Goal: Task Accomplishment & Management: Manage account settings

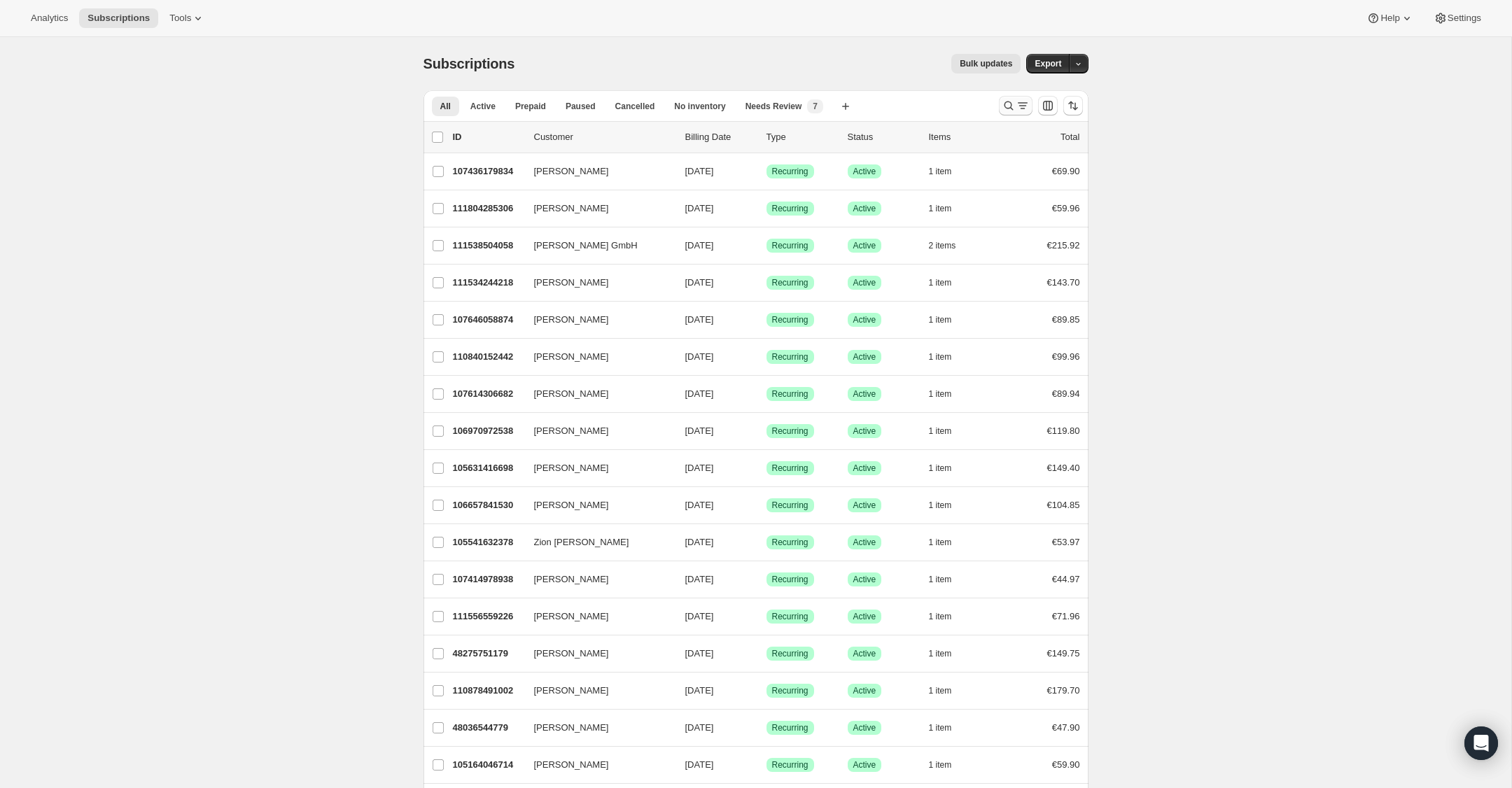
click at [1009, 101] on icon "Search and filter results" at bounding box center [1009, 106] width 14 height 14
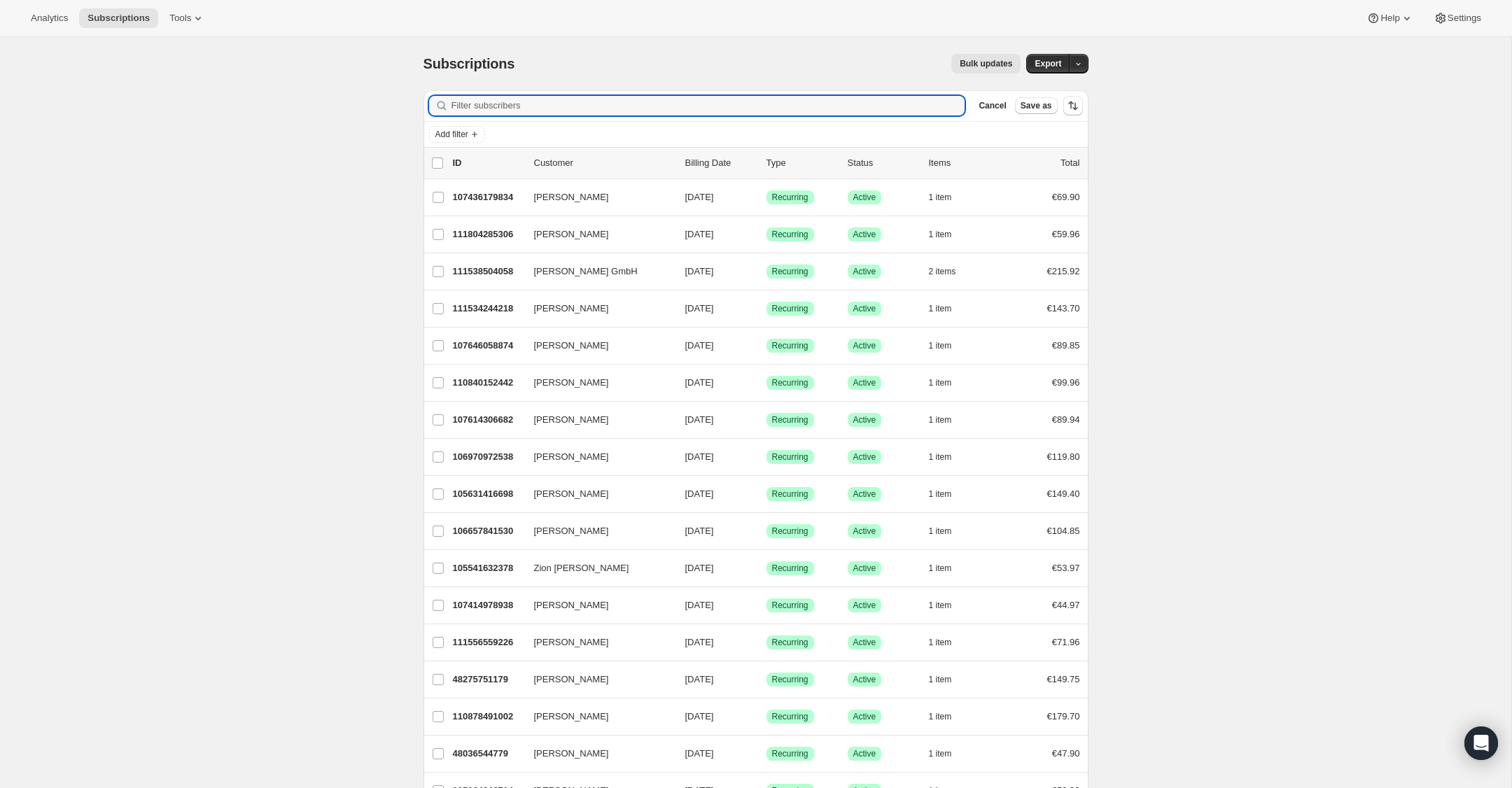
paste input "[EMAIL_ADDRESS][DOMAIN_NAME]"
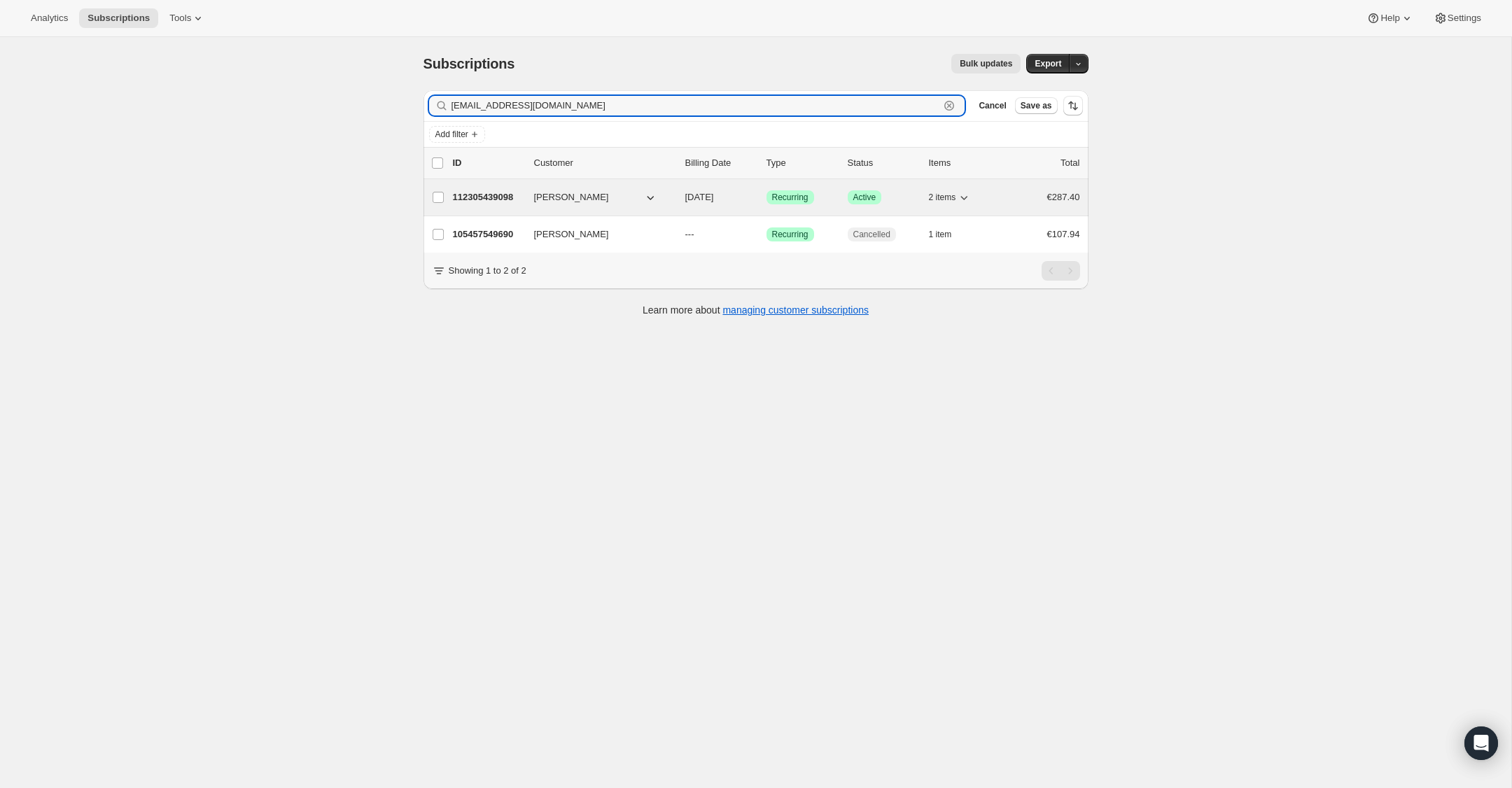
type input "[EMAIL_ADDRESS][DOMAIN_NAME]"
click at [474, 200] on p "112305439098" at bounding box center [488, 197] width 70 height 14
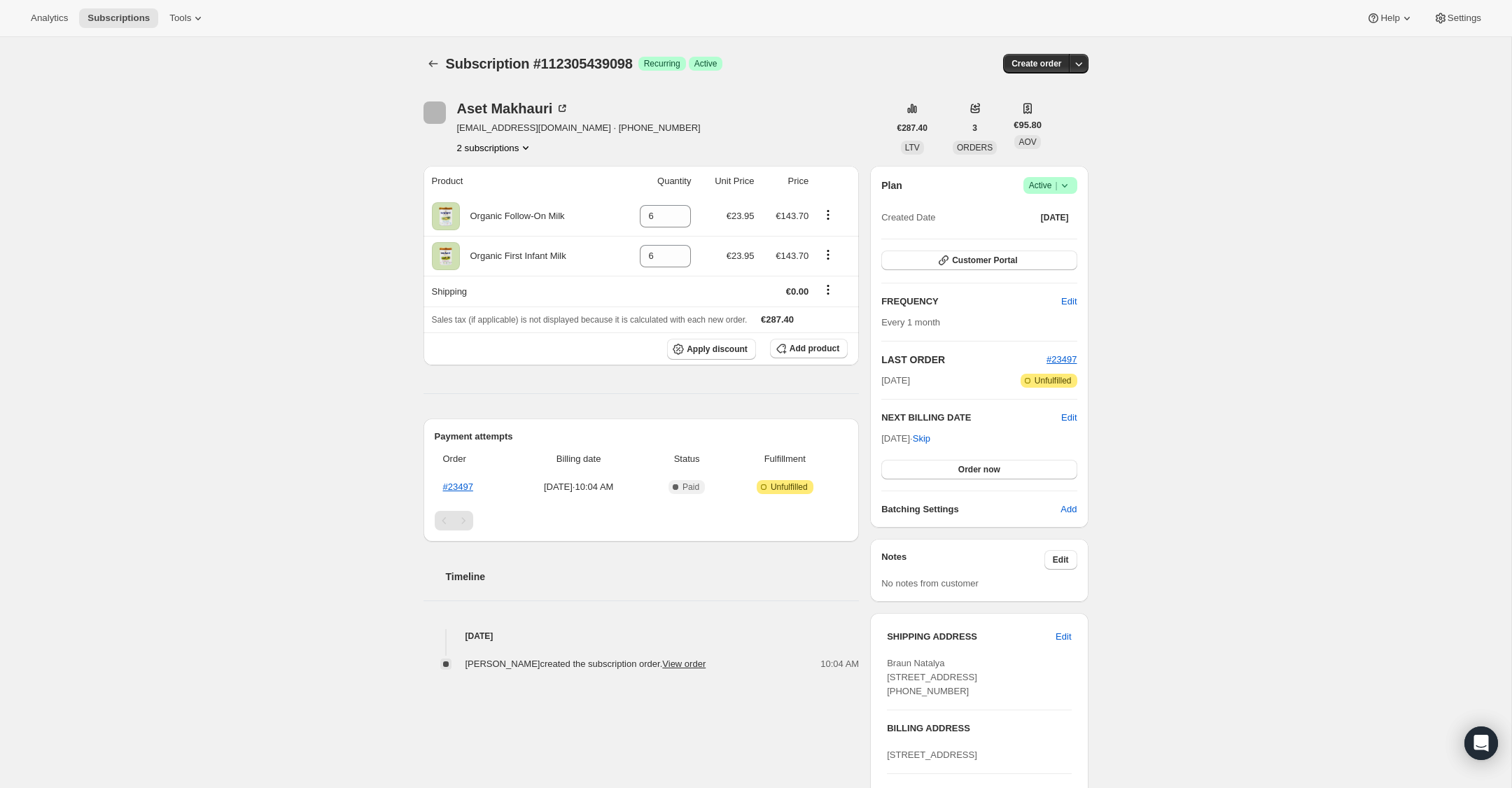
click at [1067, 188] on icon at bounding box center [1064, 186] width 14 height 14
click at [1064, 236] on span "Cancel subscription" at bounding box center [1046, 237] width 79 height 11
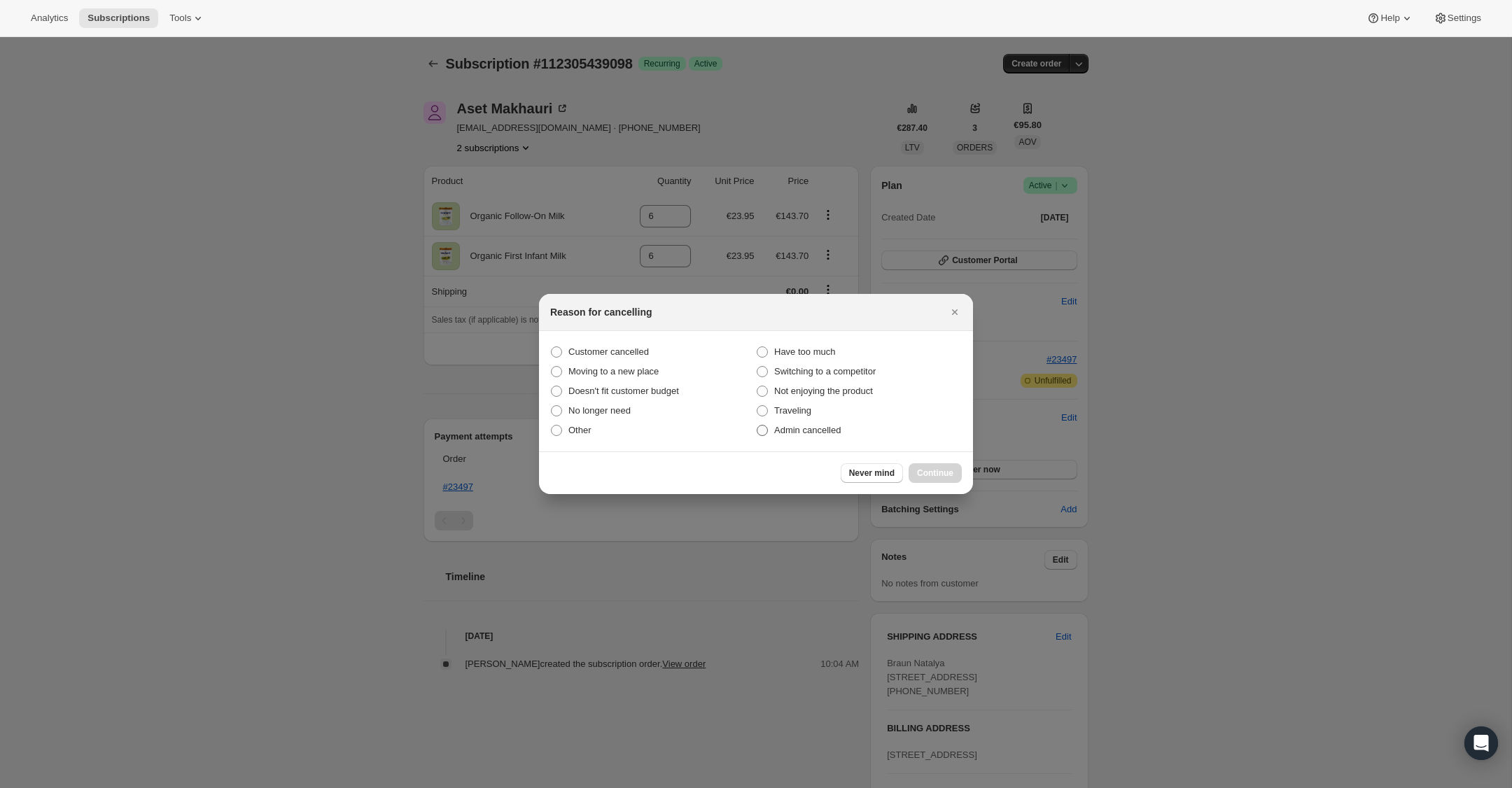
click at [769, 427] on label "Admin cancelled" at bounding box center [859, 430] width 206 height 20
click at [757, 425] on input "Admin cancelled" at bounding box center [756, 425] width 1 height 1
radio input "true"
click at [933, 471] on span "Continue" at bounding box center [934, 472] width 36 height 11
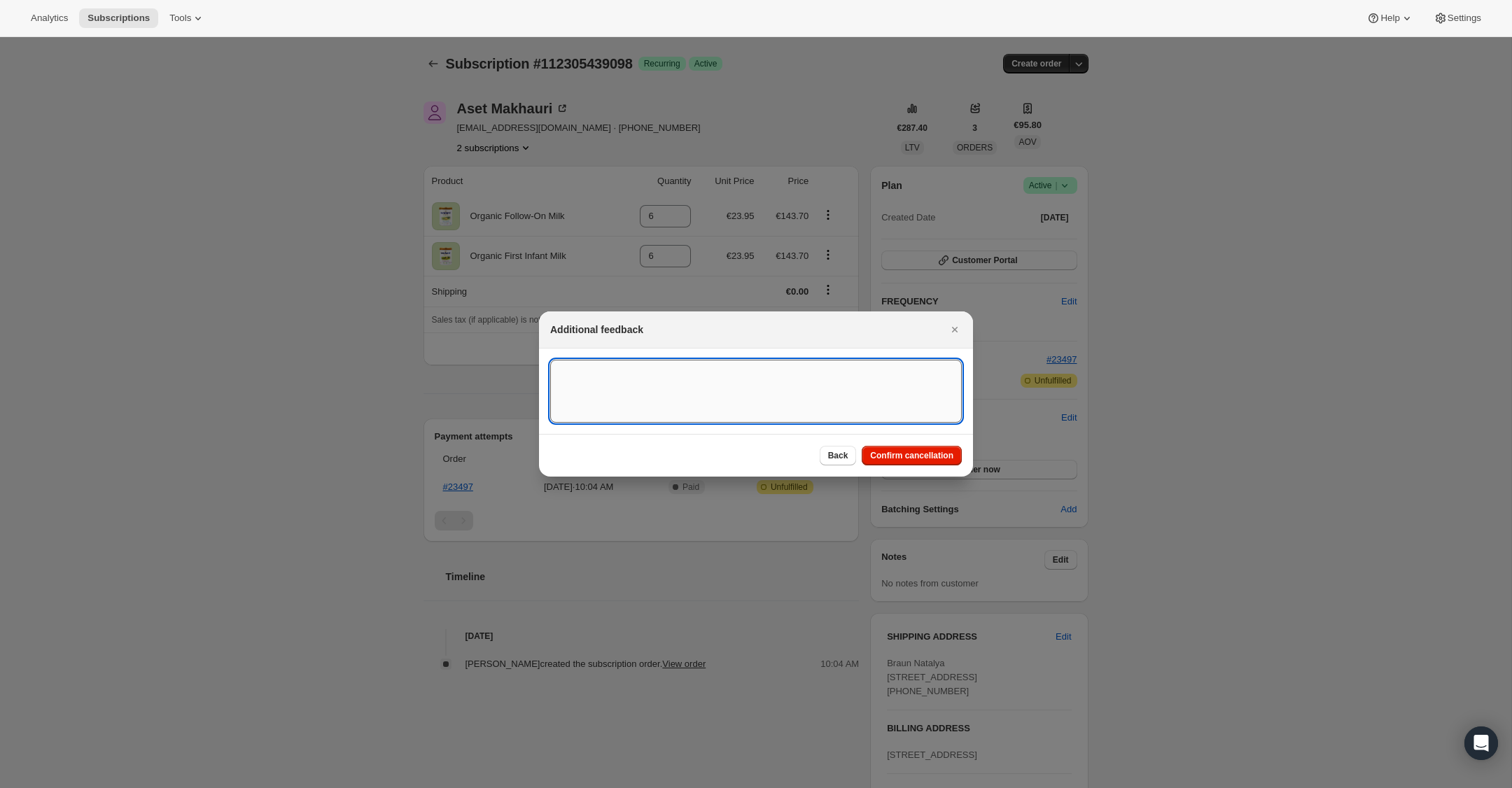
click at [741, 381] on textarea ":rc0:" at bounding box center [756, 391] width 411 height 63
type textarea "Overseas Order - [GEOGRAPHIC_DATA]"
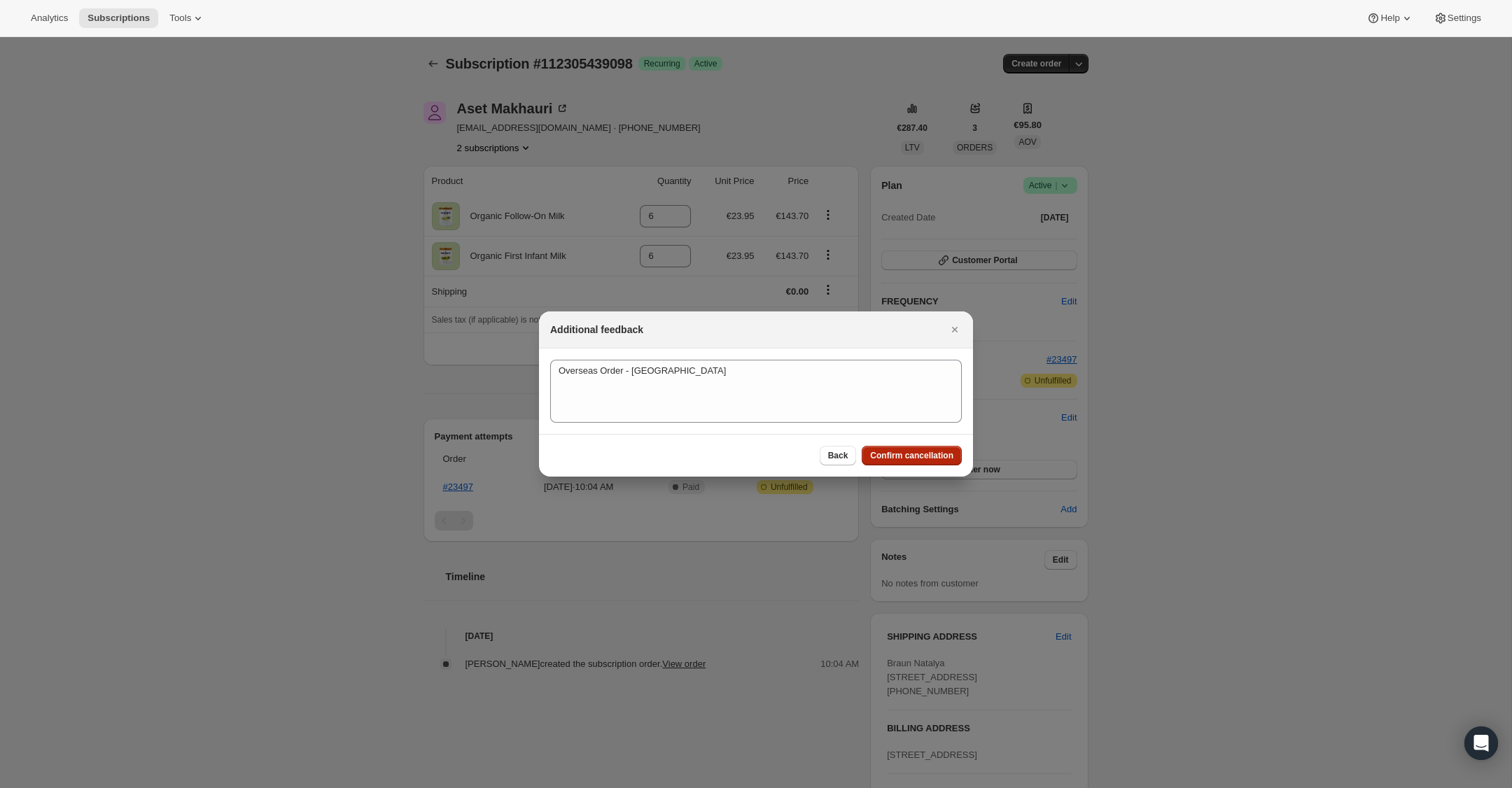
click at [938, 453] on span "Confirm cancellation" at bounding box center [911, 456] width 83 height 11
